Goal: Task Accomplishment & Management: Complete application form

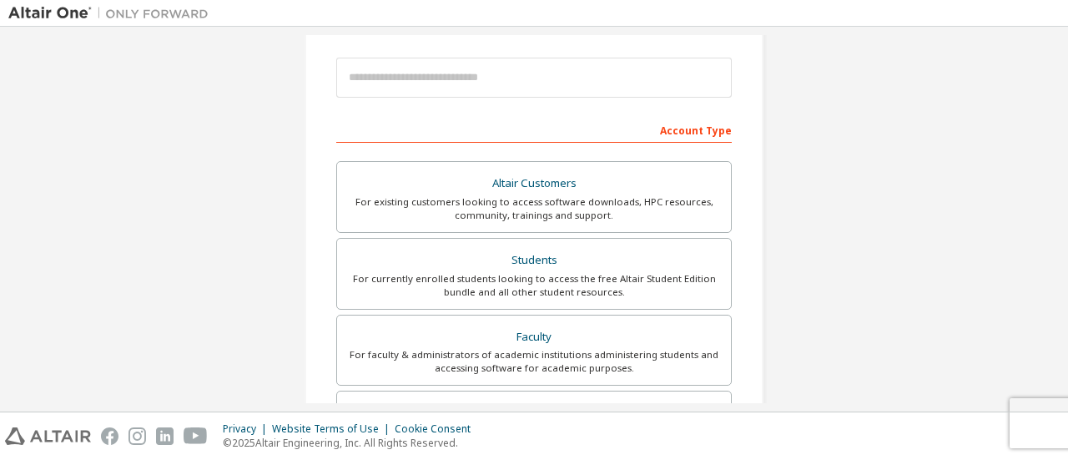
scroll to position [244, 0]
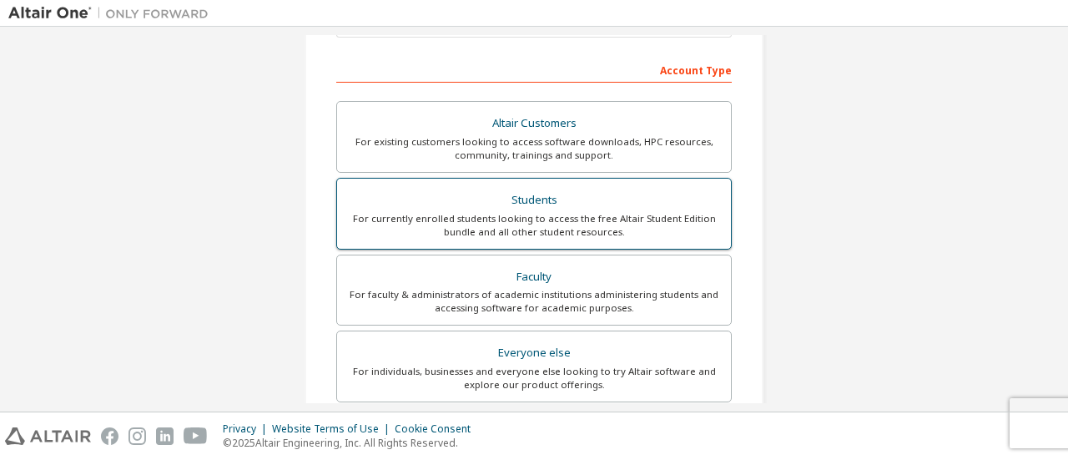
click at [646, 213] on div "For currently enrolled students looking to access the free Altair Student Editi…" at bounding box center [534, 225] width 374 height 27
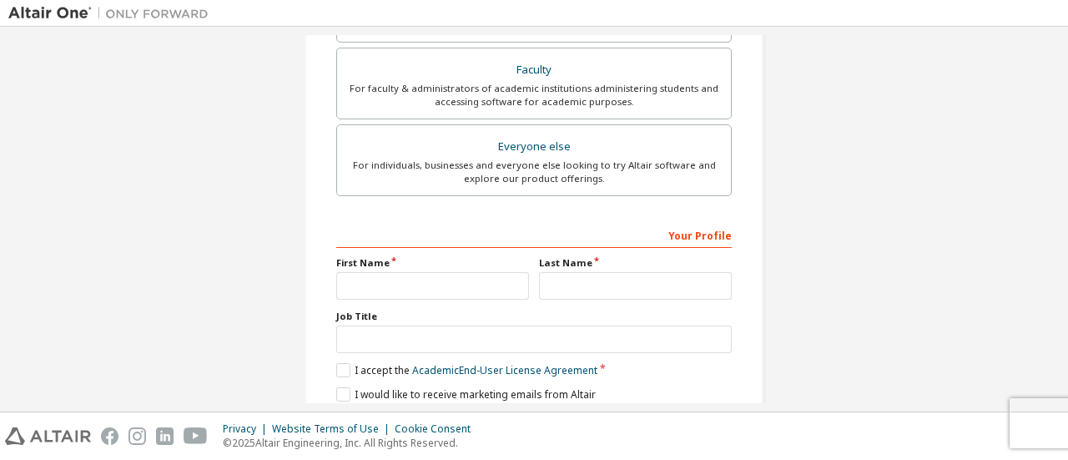
scroll to position [495, 0]
click at [417, 281] on input "text" at bounding box center [432, 285] width 193 height 28
type input "***"
type input "*******"
click at [341, 362] on label "I accept the Academic End-User License Agreement" at bounding box center [466, 369] width 261 height 14
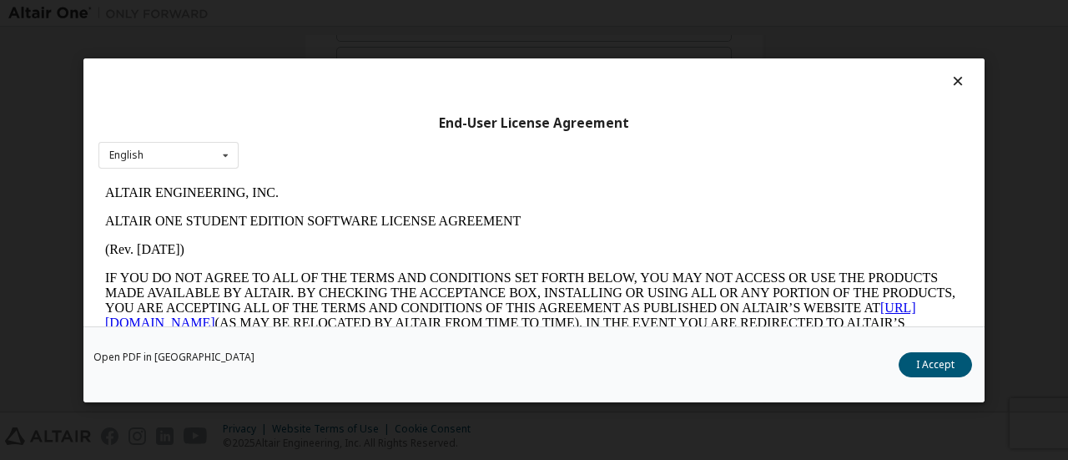
scroll to position [0, 0]
drag, startPoint x: 949, startPoint y: 350, endPoint x: 935, endPoint y: 368, distance: 22.5
click at [935, 368] on div "Open PDF in New Tab I Accept" at bounding box center [533, 363] width 901 height 76
click at [935, 368] on button "I Accept" at bounding box center [935, 363] width 73 height 25
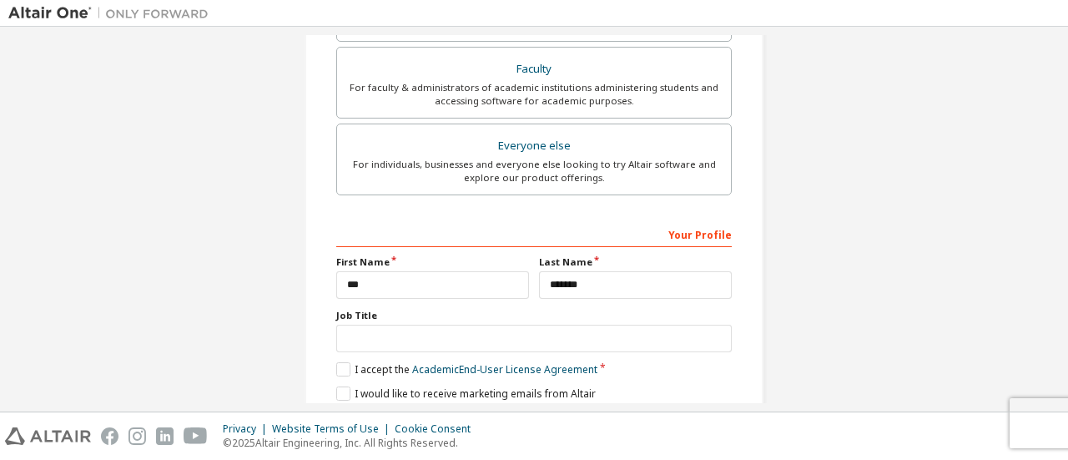
scroll to position [554, 0]
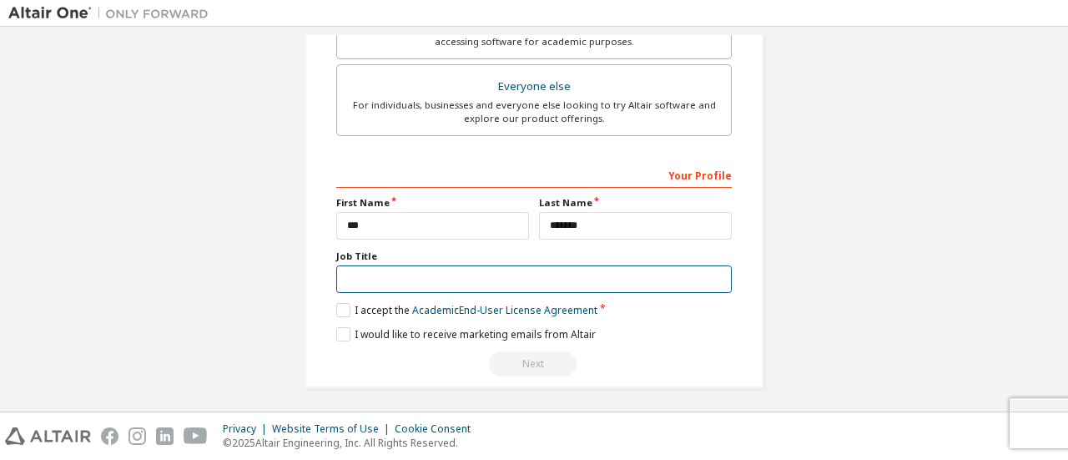
click at [439, 272] on input "text" at bounding box center [533, 279] width 395 height 28
type input "*"
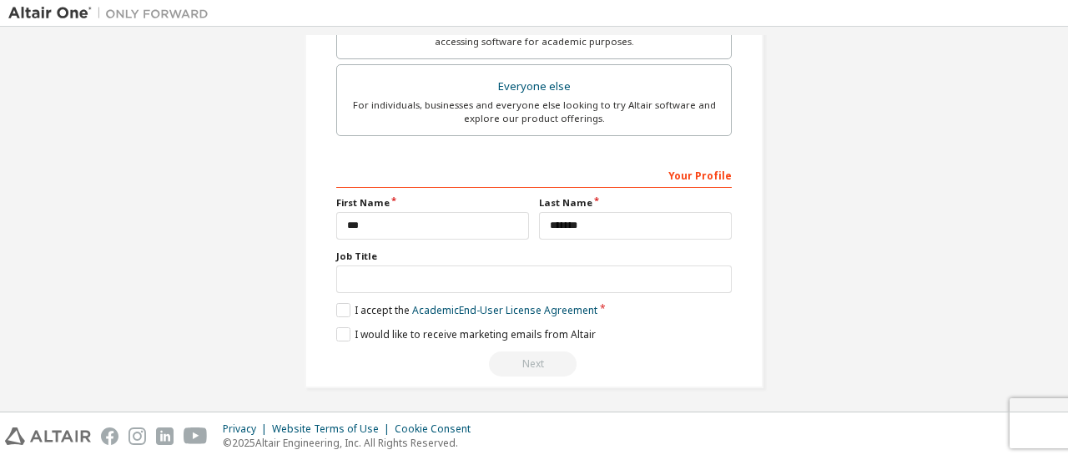
click at [525, 365] on div "Next" at bounding box center [533, 363] width 395 height 25
click at [492, 304] on link "Academic End-User License Agreement" at bounding box center [504, 310] width 185 height 14
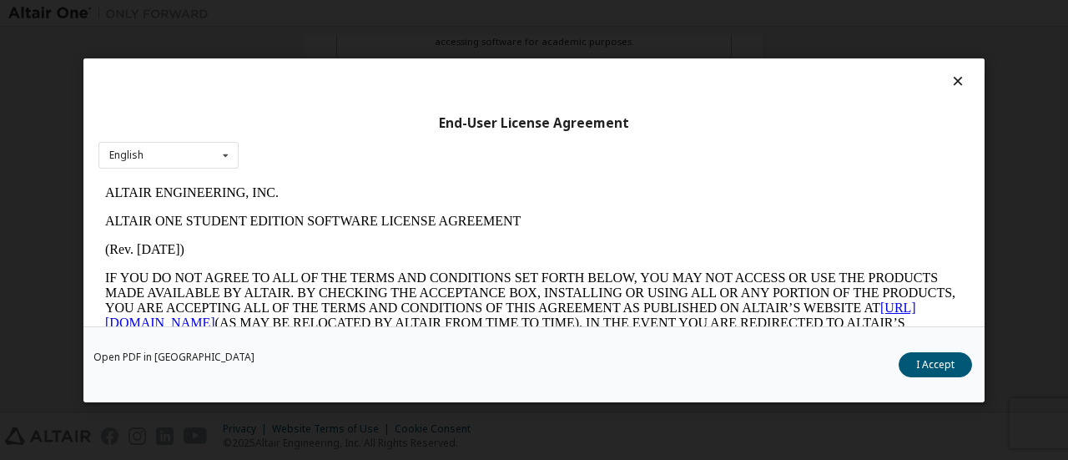
scroll to position [2802, 0]
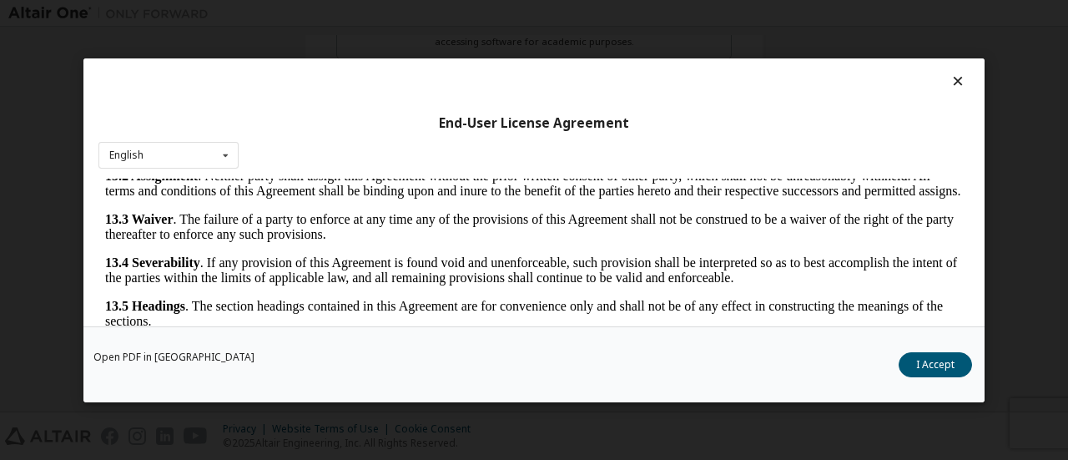
drag, startPoint x: 952, startPoint y: 199, endPoint x: 1021, endPoint y: 557, distance: 365.4
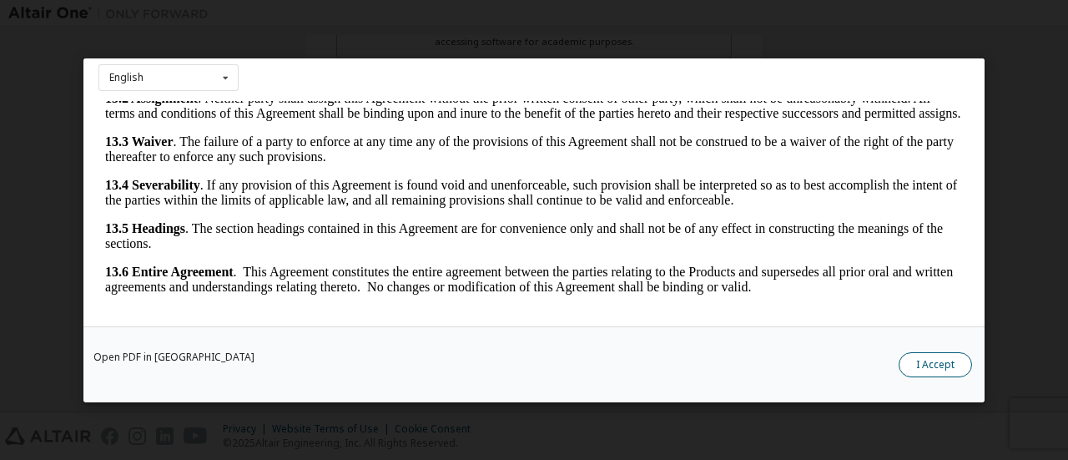
click at [935, 368] on button "I Accept" at bounding box center [935, 363] width 73 height 25
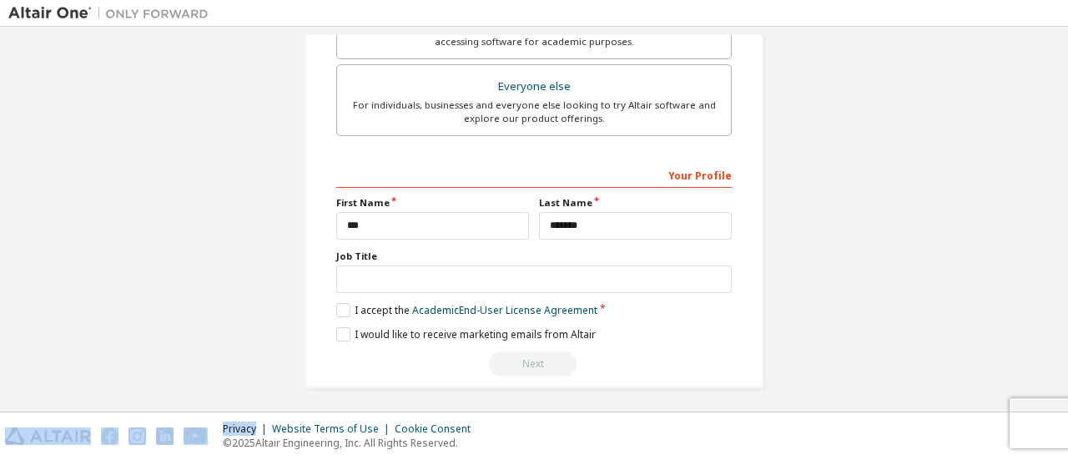
click at [521, 356] on div "Next" at bounding box center [533, 363] width 395 height 25
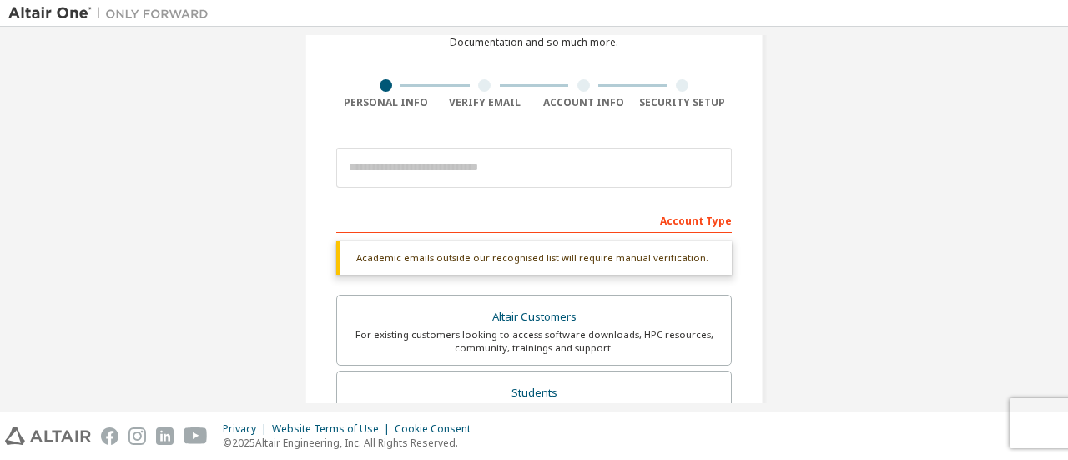
scroll to position [105, 0]
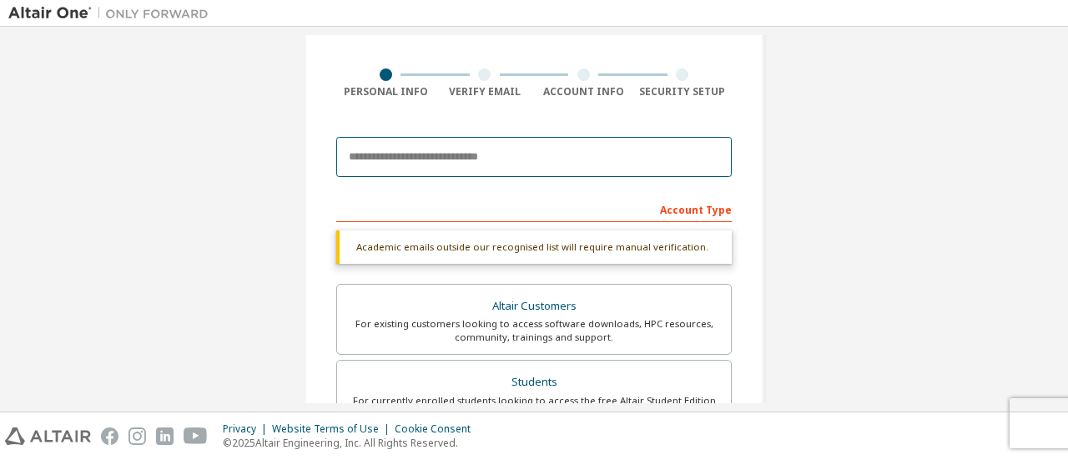
click at [526, 148] on input "email" at bounding box center [533, 157] width 395 height 40
click at [445, 144] on input "**********" at bounding box center [533, 157] width 395 height 40
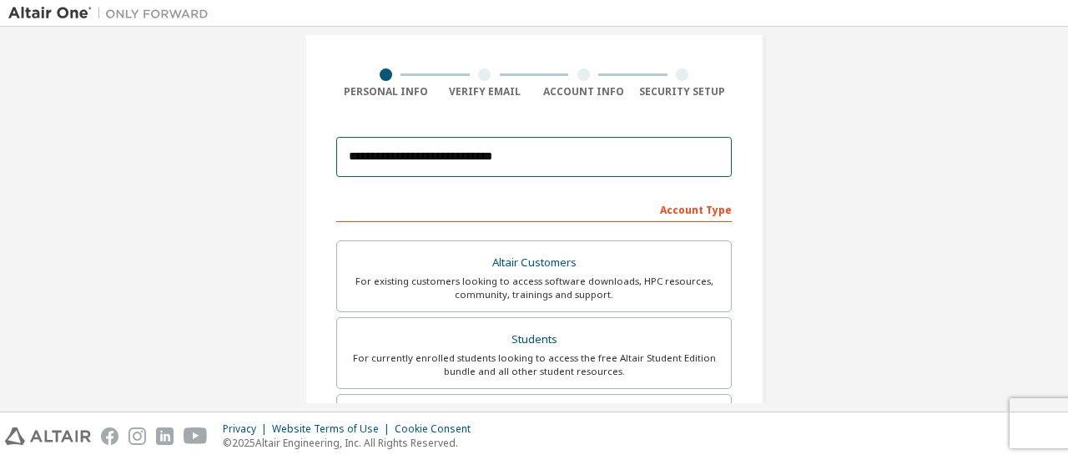
click at [592, 158] on input "**********" at bounding box center [533, 157] width 395 height 40
type input "**********"
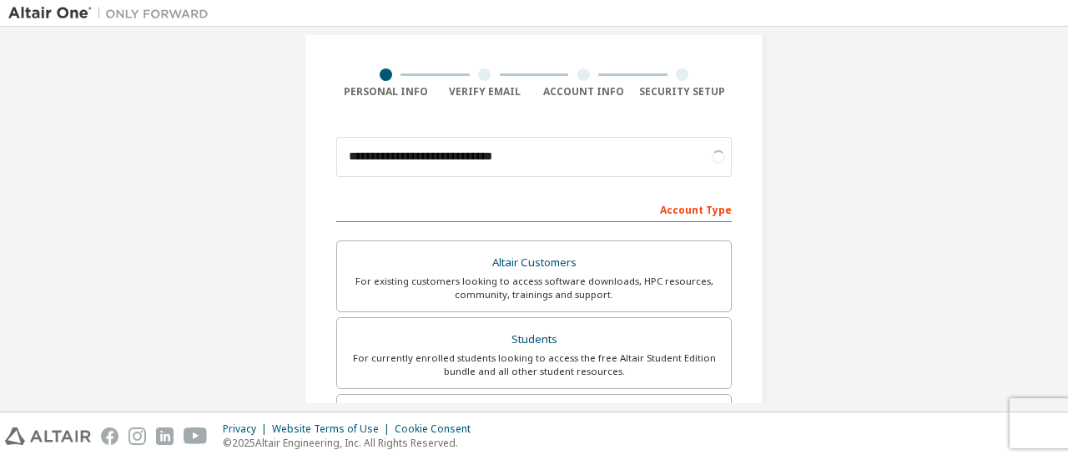
click at [904, 181] on div "**********" at bounding box center [533, 372] width 1051 height 884
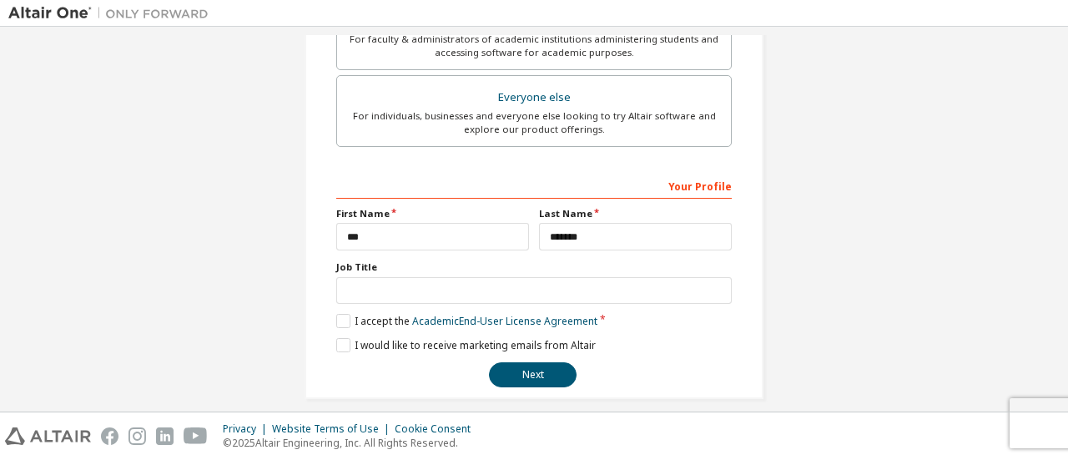
scroll to position [511, 0]
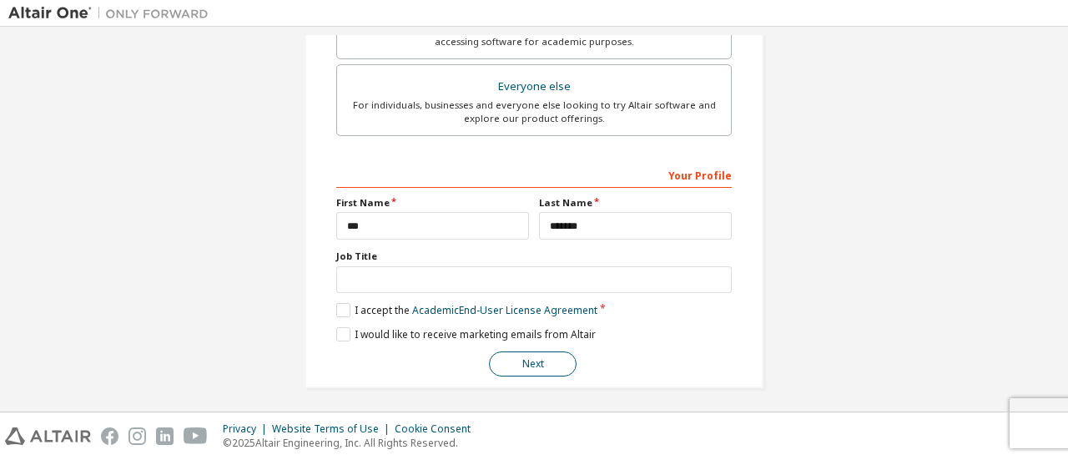
click at [536, 353] on button "Next" at bounding box center [533, 363] width 88 height 25
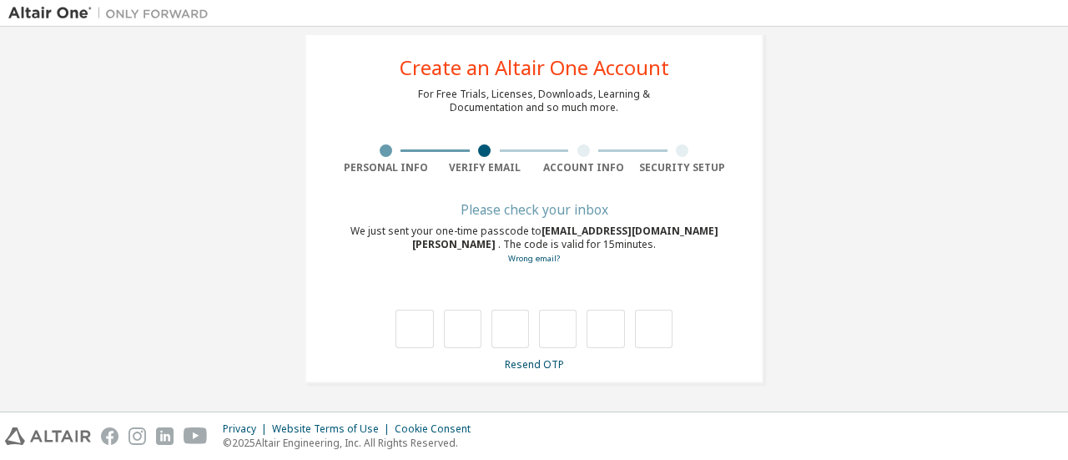
scroll to position [28, 0]
type input "*"
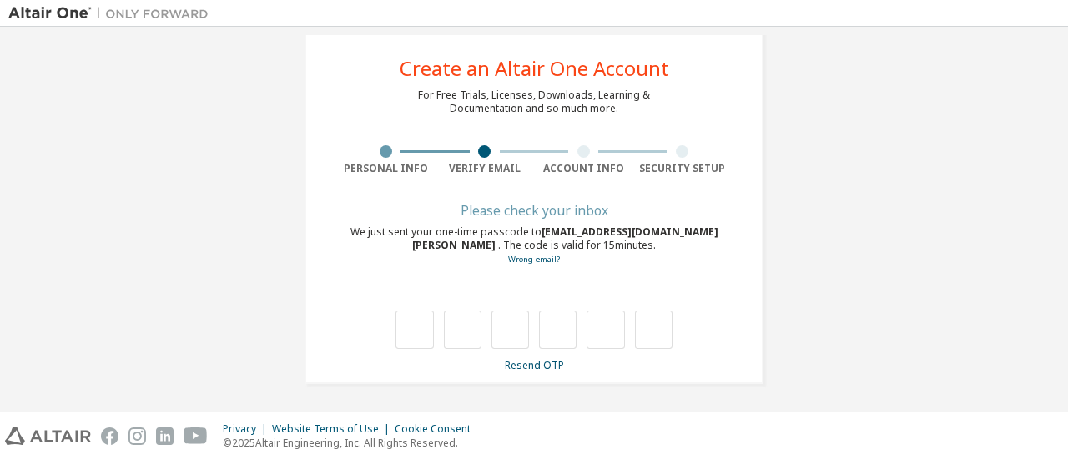
type input "*"
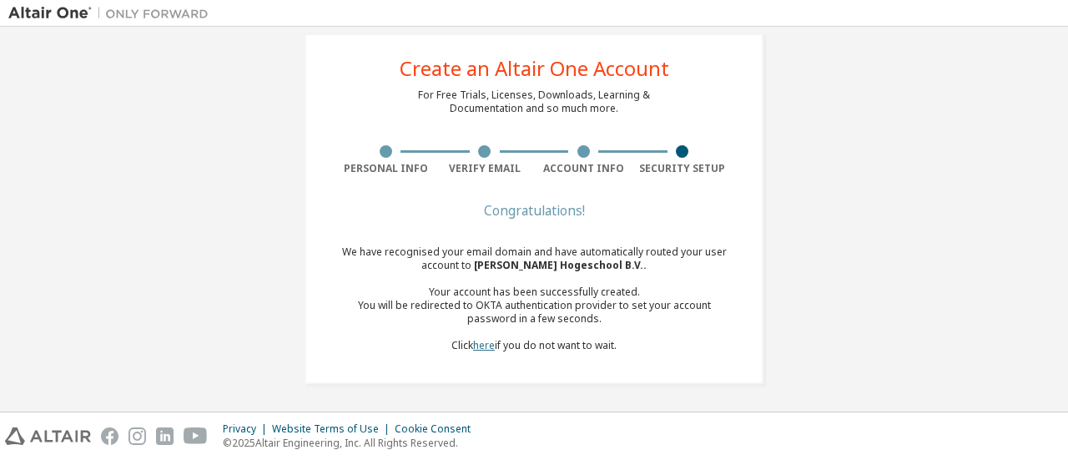
click at [477, 344] on link "here" at bounding box center [484, 345] width 22 height 14
